Goal: Navigation & Orientation: Find specific page/section

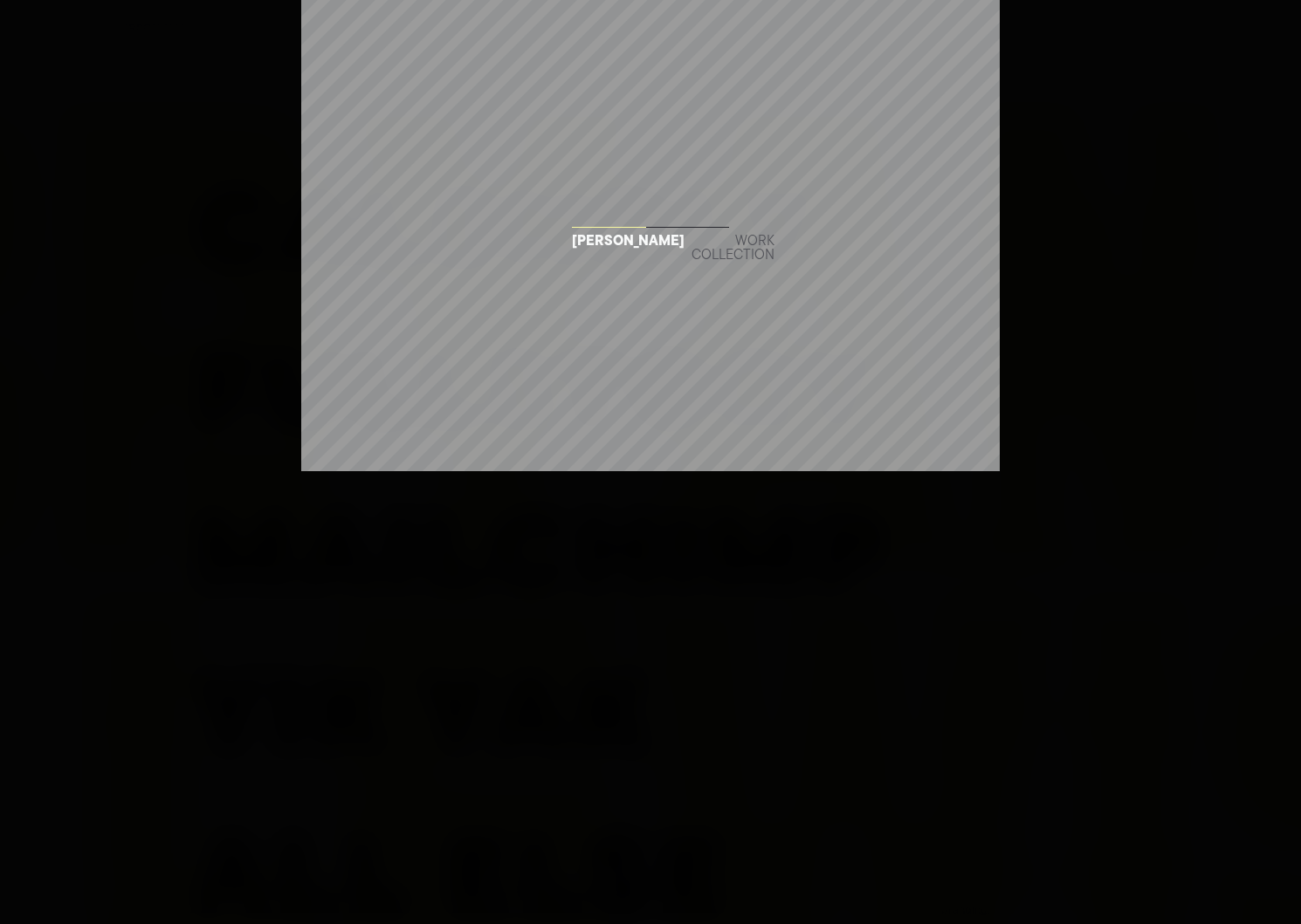
drag, startPoint x: 693, startPoint y: 405, endPoint x: 890, endPoint y: 387, distance: 197.8
click at [890, 387] on div "Building 43 Bryan Lewis Work collection" at bounding box center [650, 462] width 1301 height 924
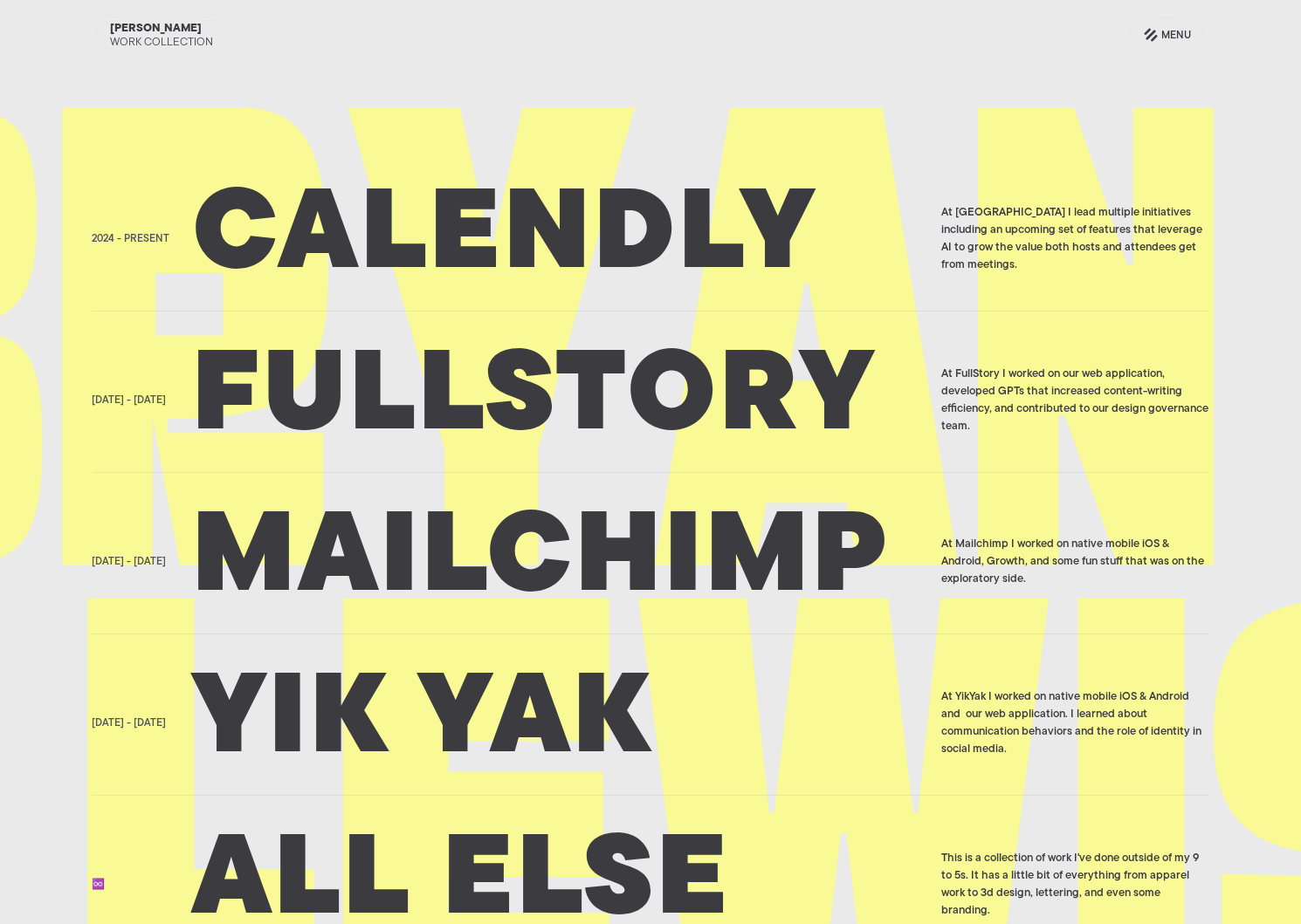
click at [484, 223] on h2 "Calendly" at bounding box center [561, 239] width 737 height 87
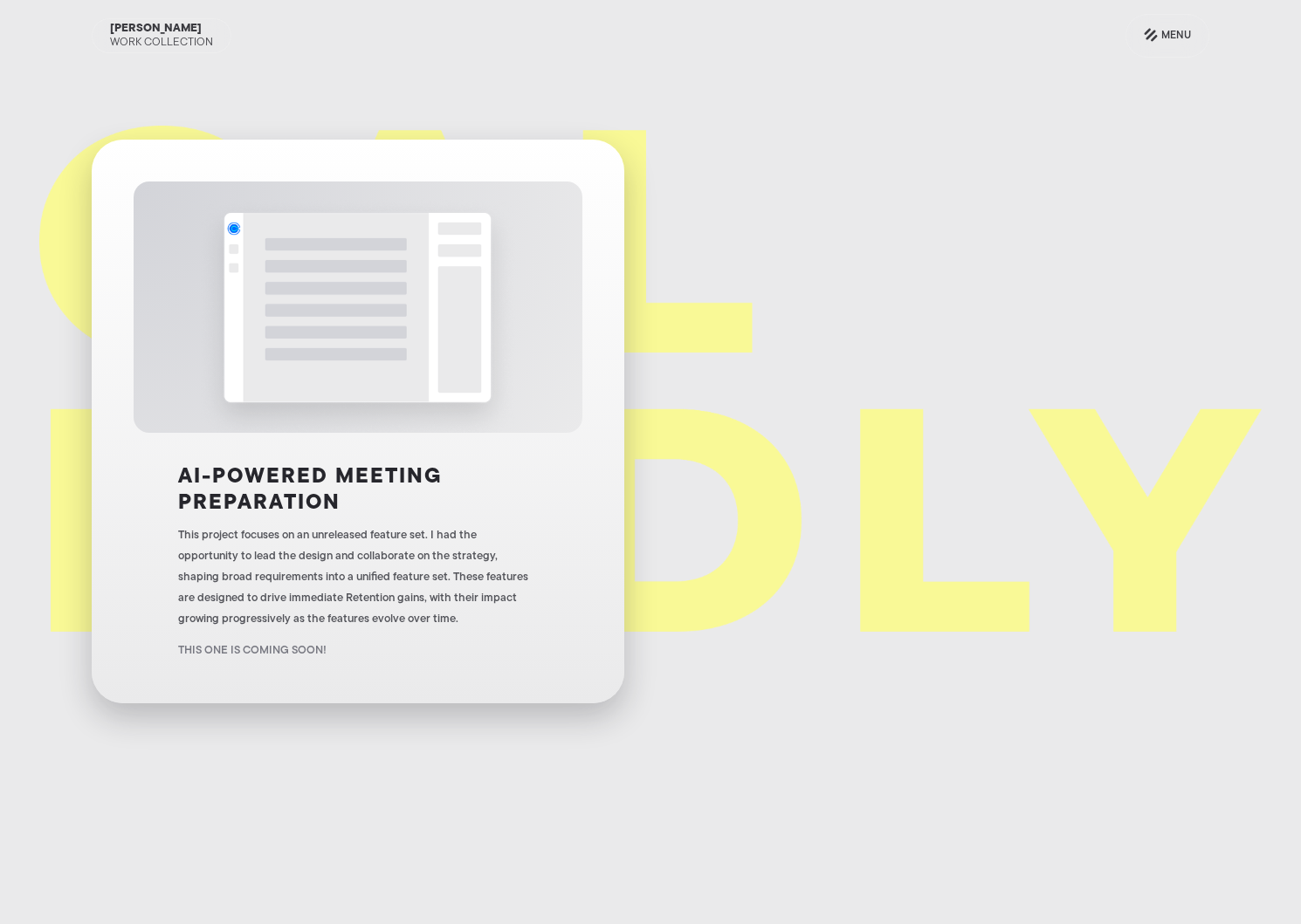
click at [325, 351] on img at bounding box center [357, 307] width 315 height 251
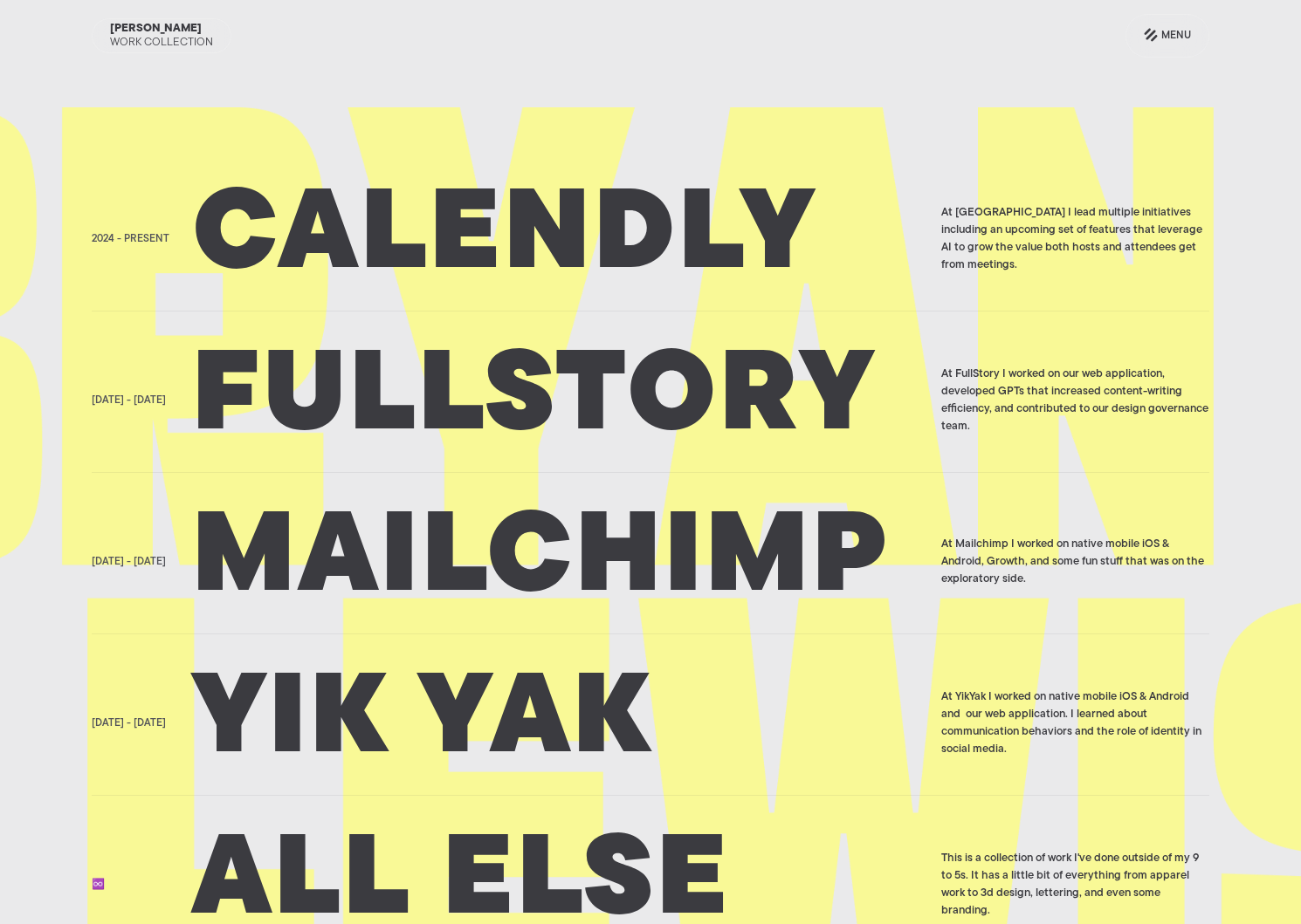
click at [539, 398] on h2 "Fullstory" at bounding box center [561, 401] width 737 height 87
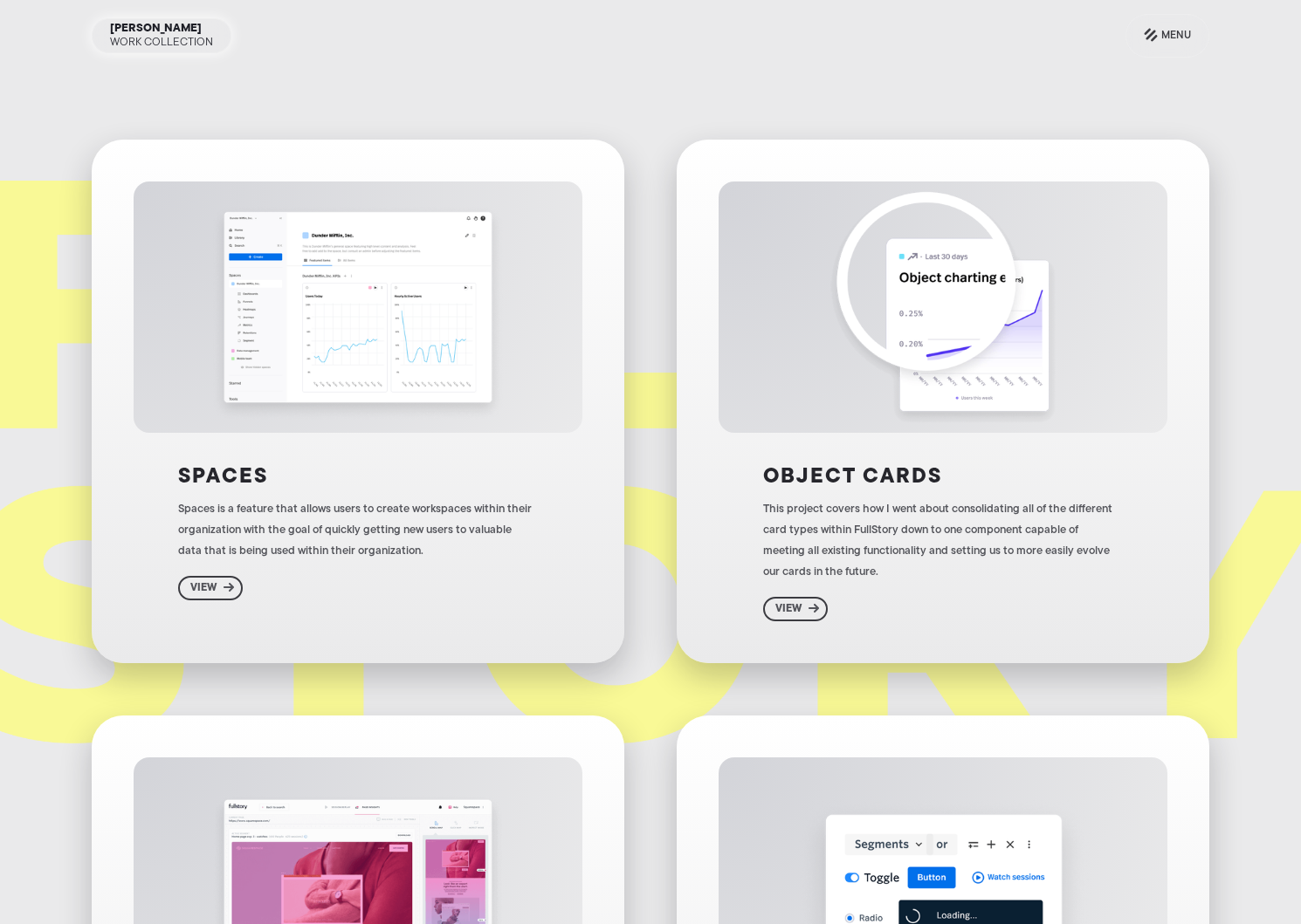
click at [140, 38] on div "Work Collection" at bounding box center [162, 43] width 103 height 14
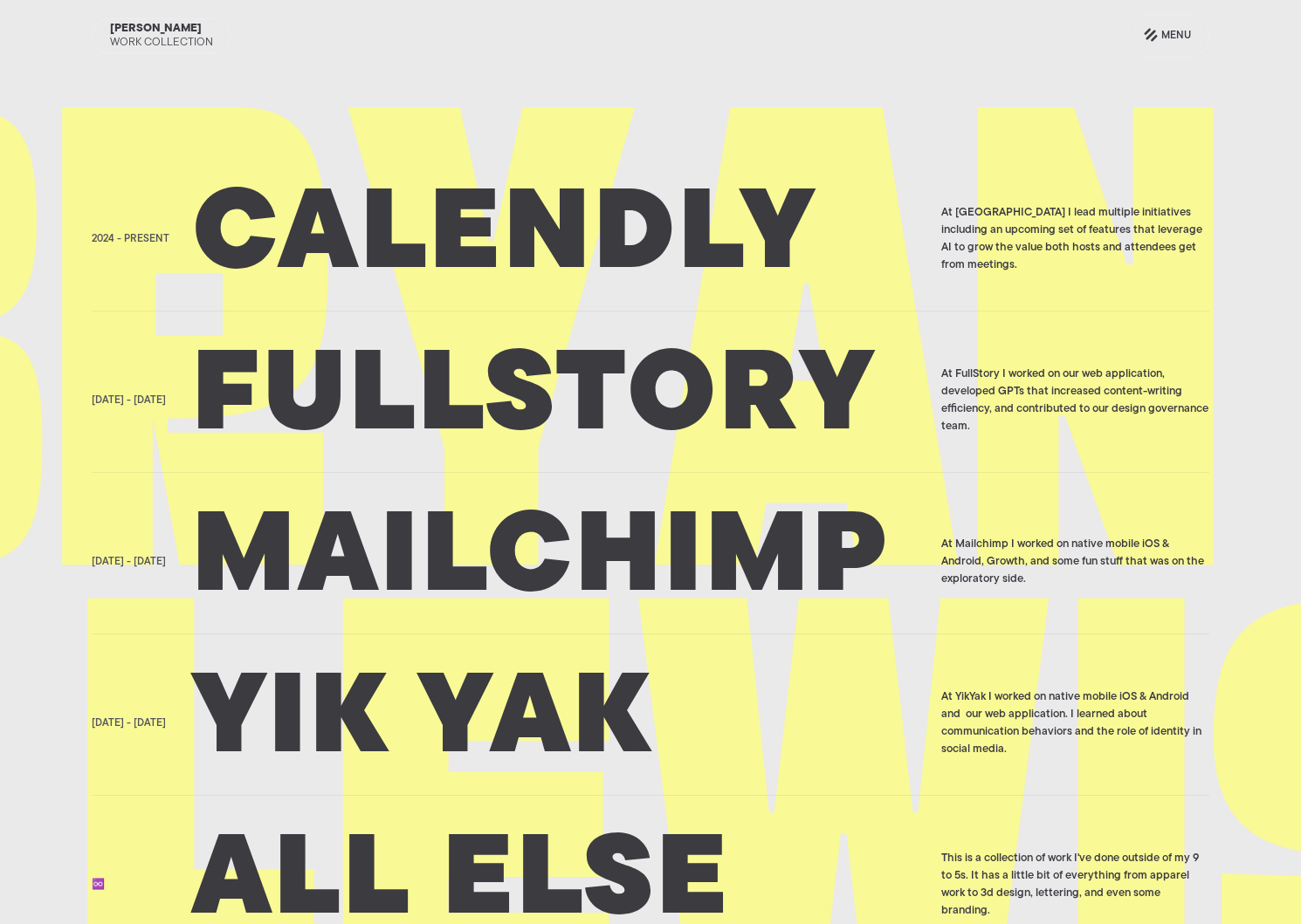
click at [603, 583] on h2 "Mailchimp" at bounding box center [561, 562] width 737 height 87
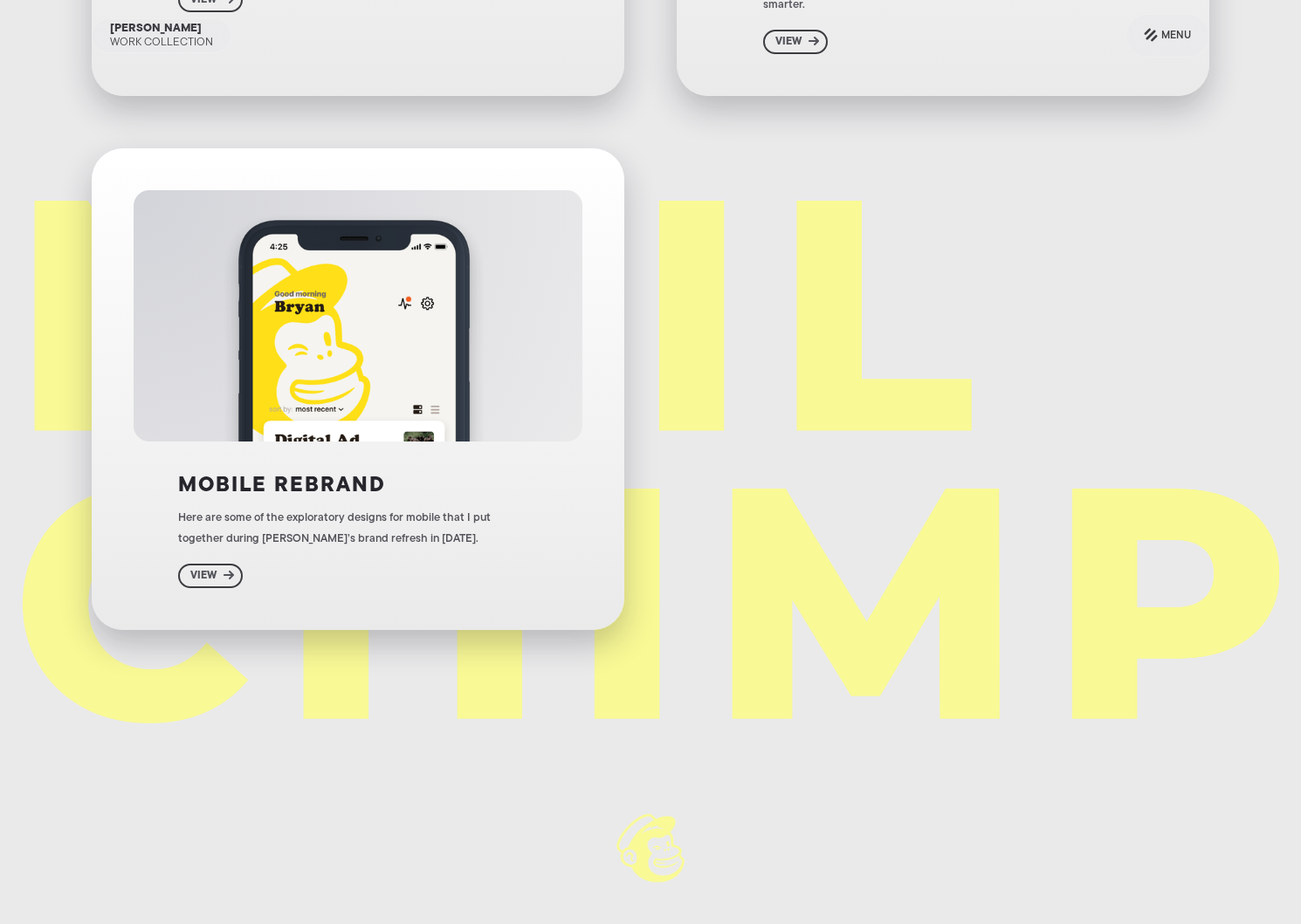
scroll to position [1794, 0]
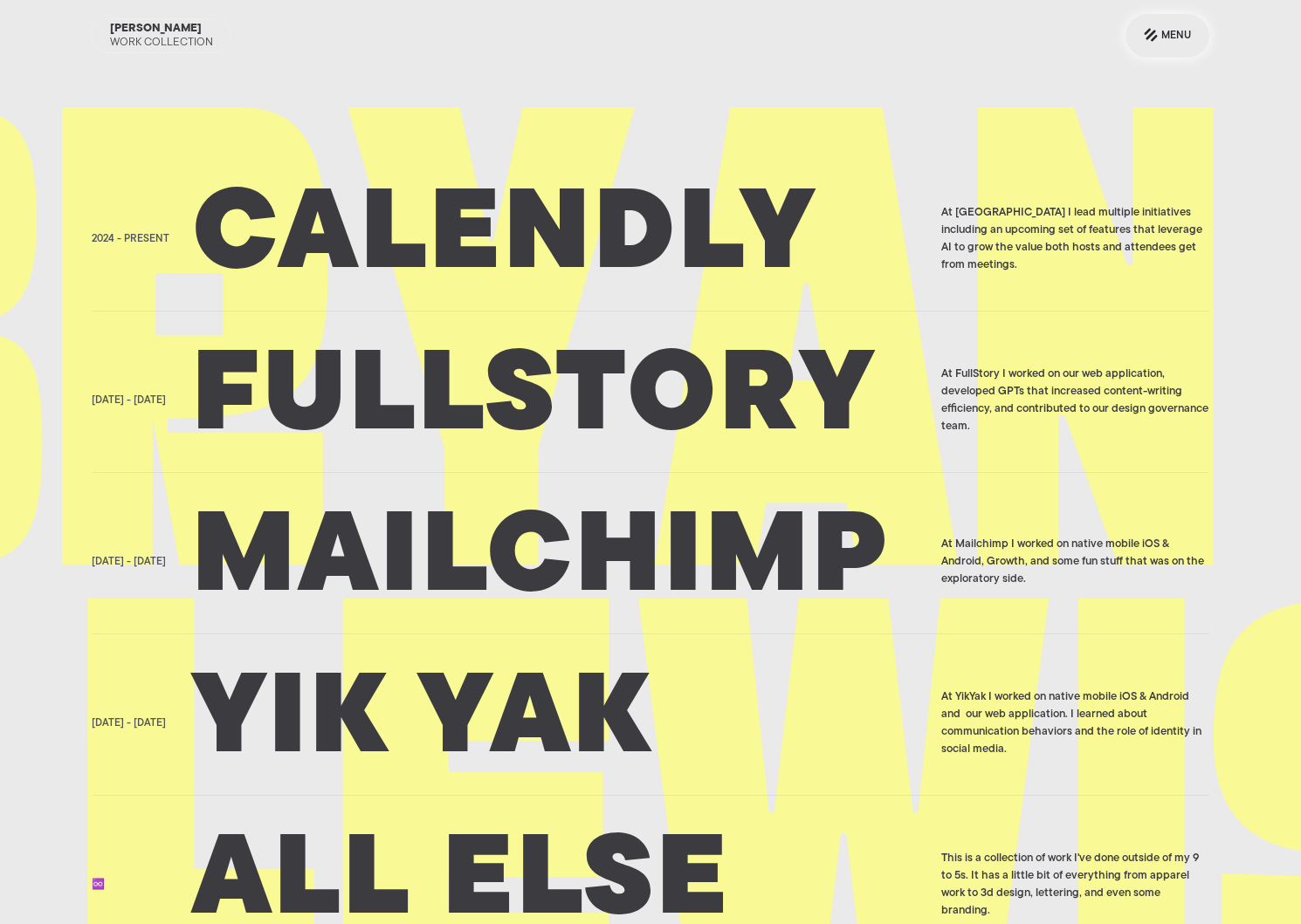
click at [1158, 39] on div "Menu" at bounding box center [1166, 36] width 47 height 21
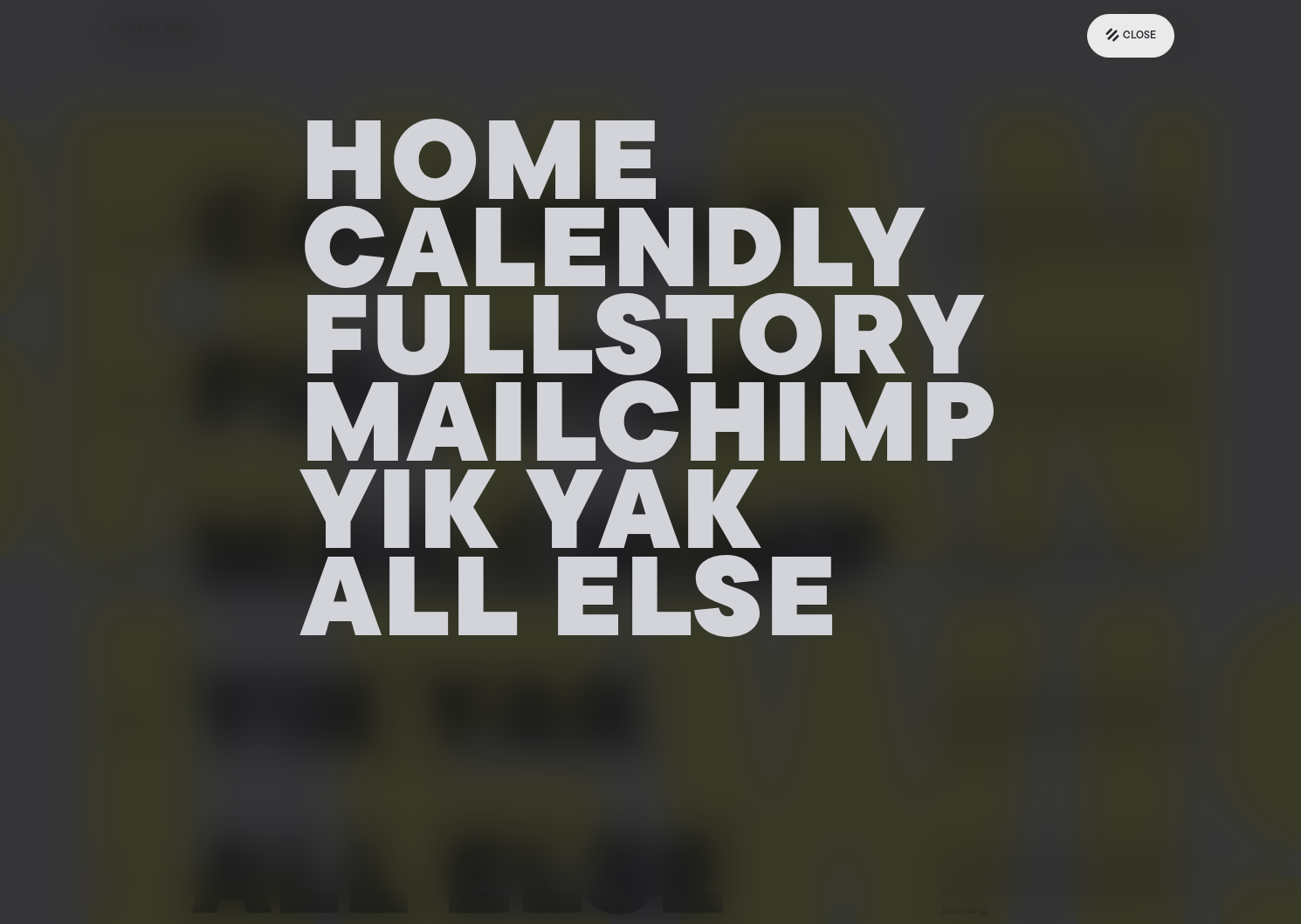
click at [1136, 26] on div "Close" at bounding box center [1138, 36] width 33 height 21
